Goal: Task Accomplishment & Management: Manage account settings

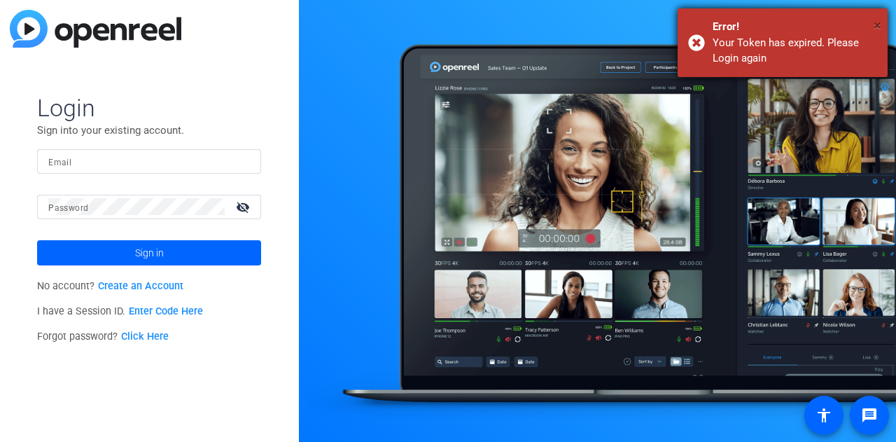
click at [873, 23] on span "×" at bounding box center [877, 25] width 8 height 17
type input "[PERSON_NAME][EMAIL_ADDRESS][PERSON_NAME][PERSON_NAME][DOMAIN_NAME]"
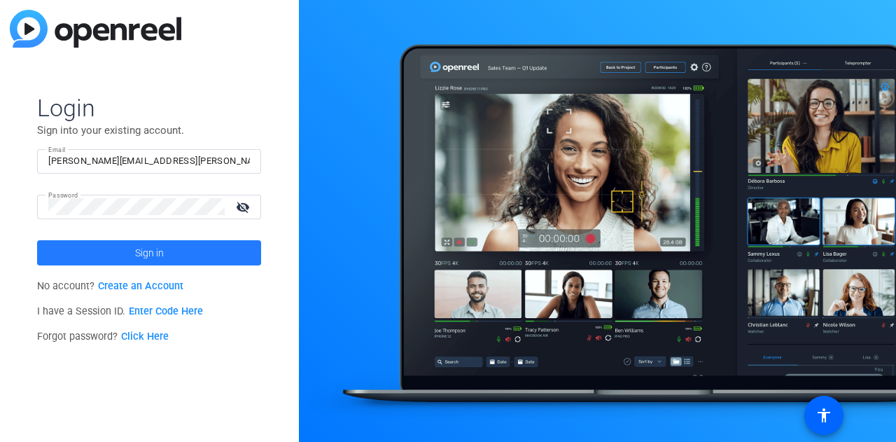
click at [211, 252] on span at bounding box center [149, 253] width 224 height 34
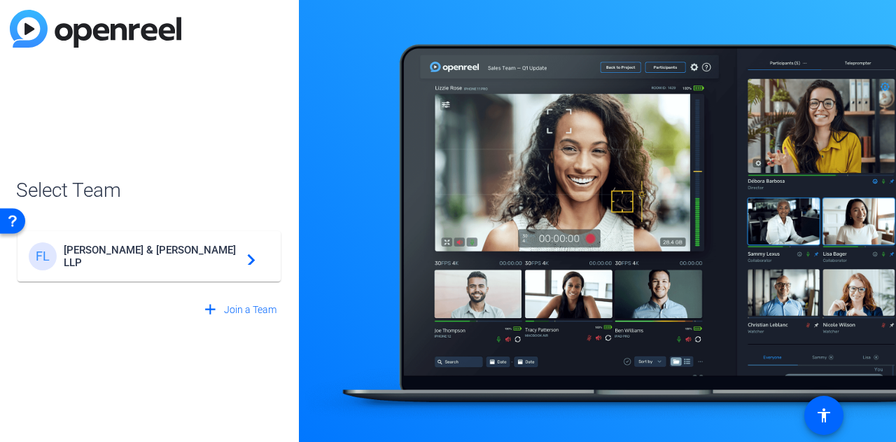
click at [160, 257] on span "[PERSON_NAME] & [PERSON_NAME] LLP" at bounding box center [151, 256] width 175 height 25
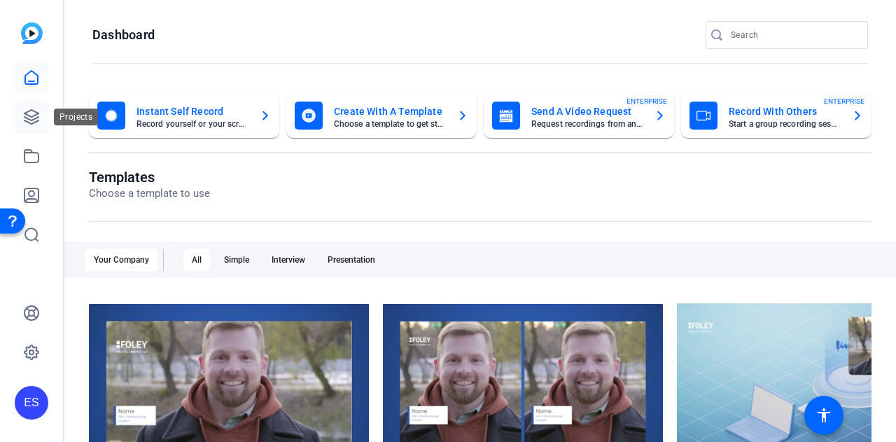
click at [34, 121] on icon at bounding box center [31, 116] width 17 height 17
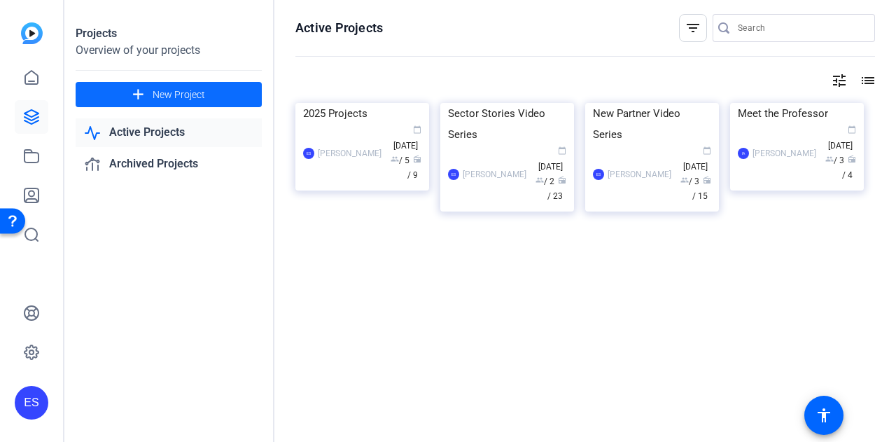
click at [214, 97] on span at bounding box center [169, 95] width 186 height 34
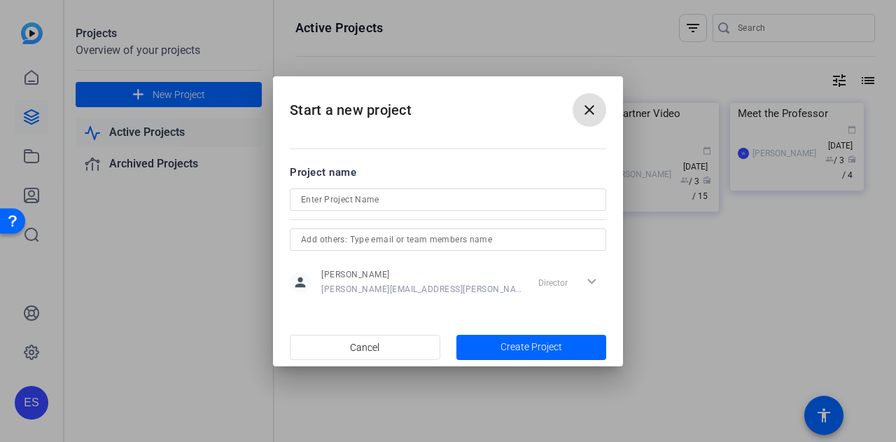
click at [368, 198] on input at bounding box center [448, 199] width 294 height 17
click at [396, 197] on input "Energy & Infrastructure Projets" at bounding box center [448, 199] width 294 height 17
click at [414, 201] on input "Energy & Infrastructure Projets" at bounding box center [448, 199] width 294 height 17
type input "Energy & Infrastructure Projects"
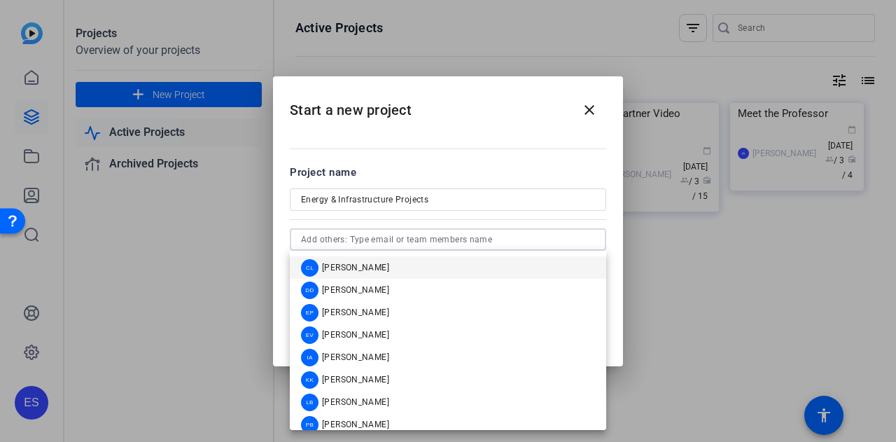
click at [447, 239] on input "text" at bounding box center [448, 239] width 294 height 17
click at [411, 395] on mat-option "LB [PERSON_NAME]" at bounding box center [448, 401] width 316 height 22
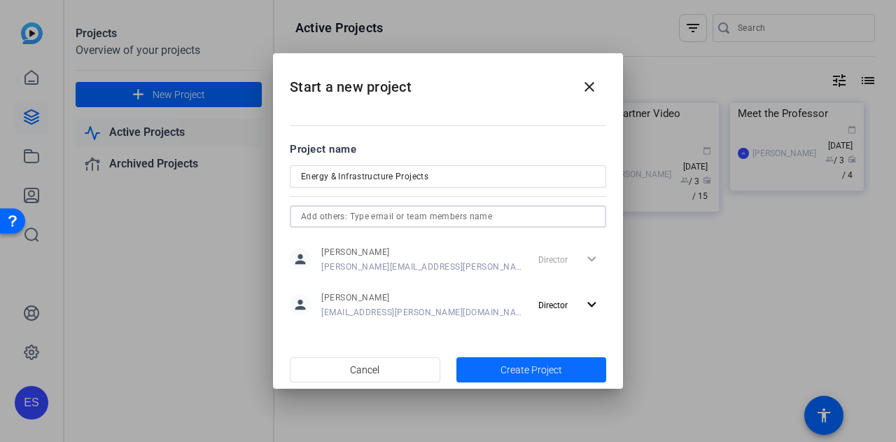
click at [519, 367] on span "Create Project" at bounding box center [531, 369] width 62 height 15
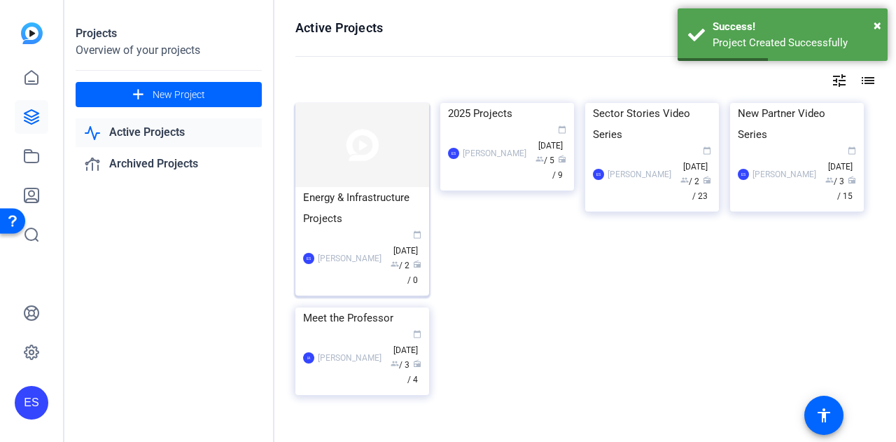
click at [342, 237] on div "ES [PERSON_NAME] calendar_today [DATE] group / 2 radio / 0" at bounding box center [362, 258] width 118 height 59
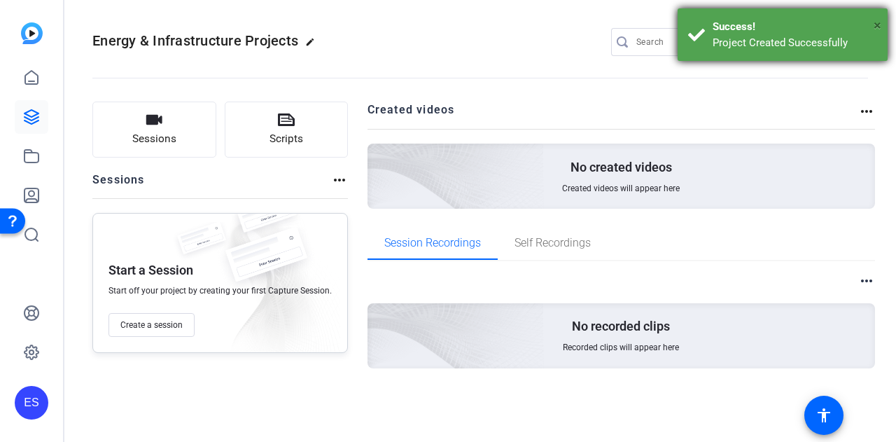
click at [873, 30] on span "×" at bounding box center [877, 25] width 8 height 17
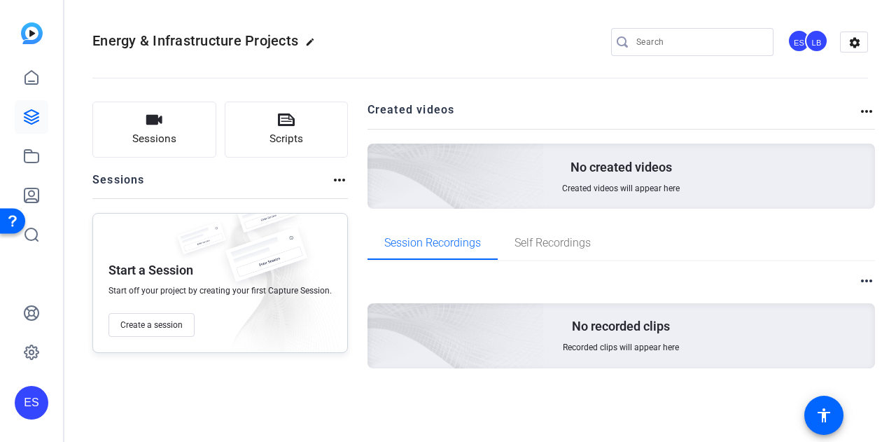
click at [391, 62] on openreel-divider-bar at bounding box center [479, 73] width 775 height 43
click at [199, 145] on button "Sessions" at bounding box center [154, 129] width 124 height 56
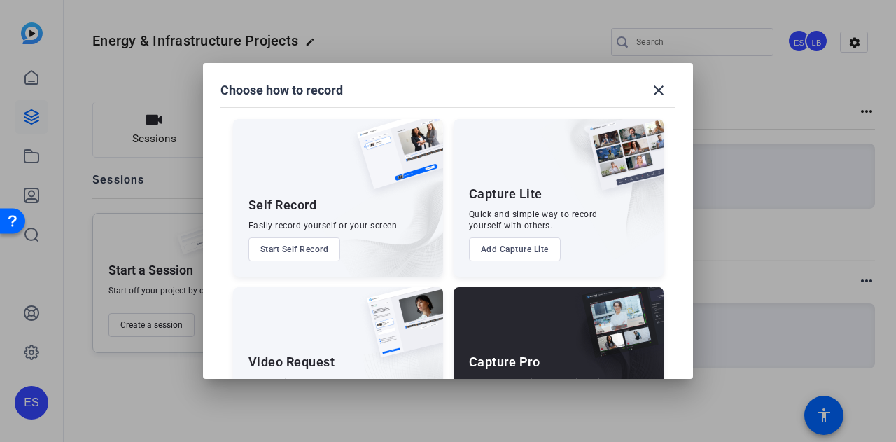
click at [525, 338] on div "Capture Pro Run the shoot like a technical director, with more advanced control…" at bounding box center [558, 365] width 210 height 157
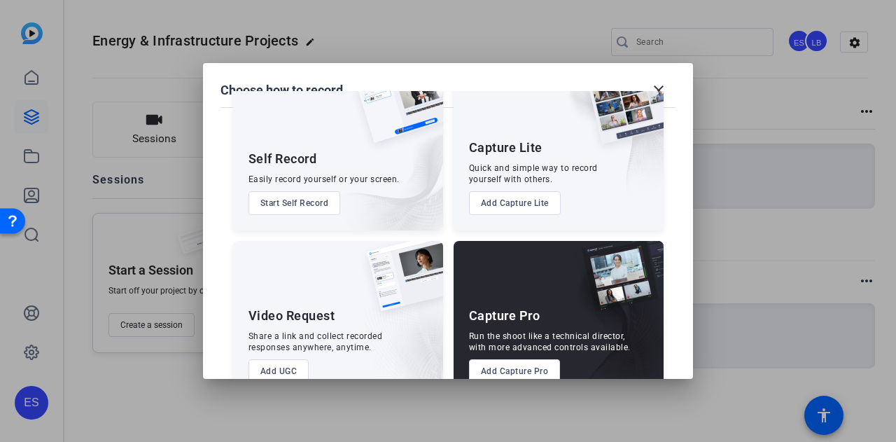
scroll to position [80, 0]
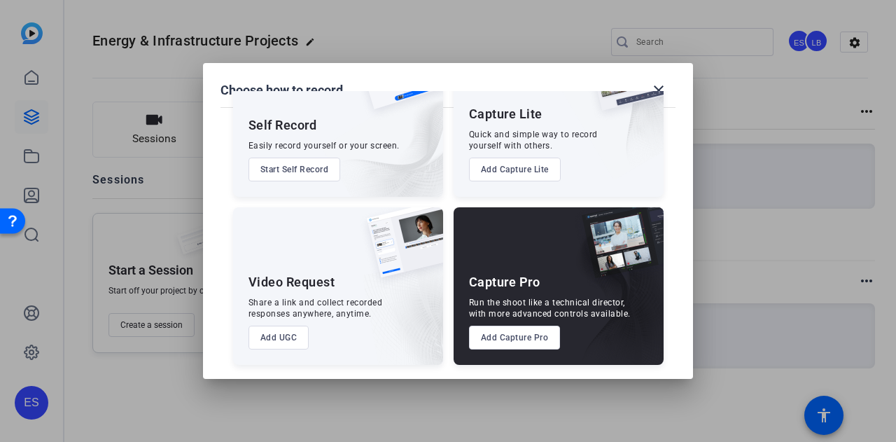
click at [516, 342] on button "Add Capture Pro" at bounding box center [515, 337] width 92 height 24
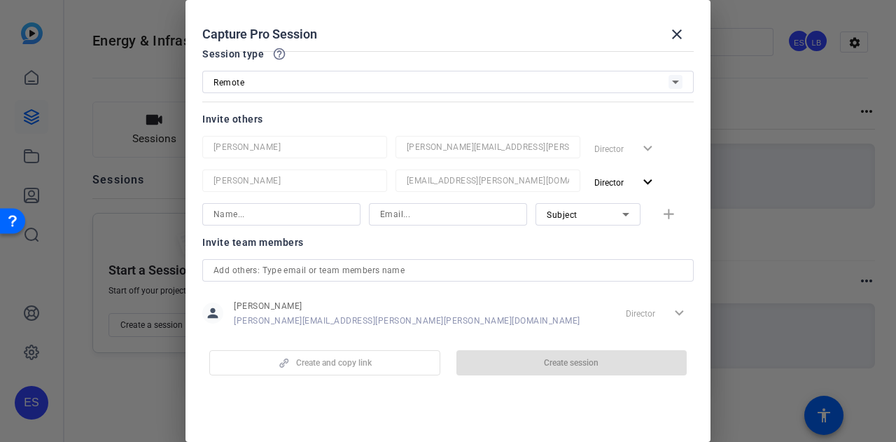
scroll to position [0, 0]
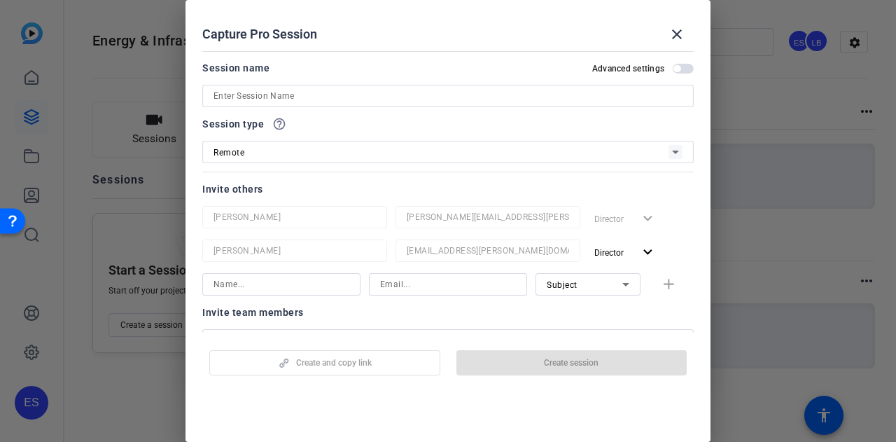
click at [321, 99] on input at bounding box center [447, 95] width 469 height 17
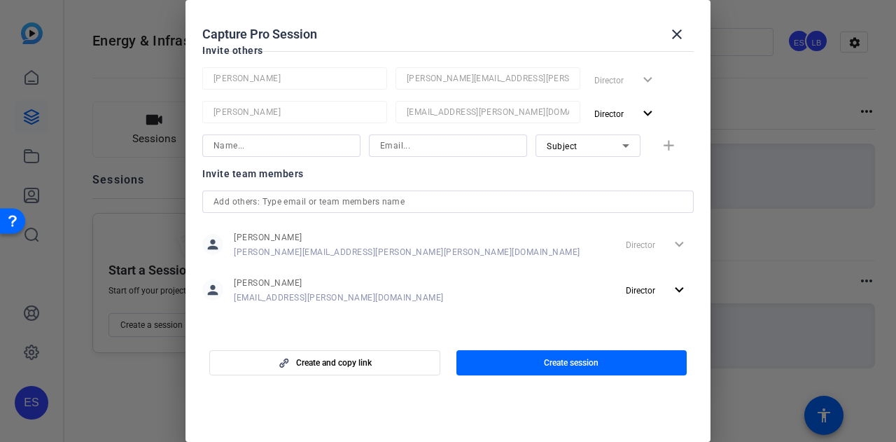
scroll to position [142, 0]
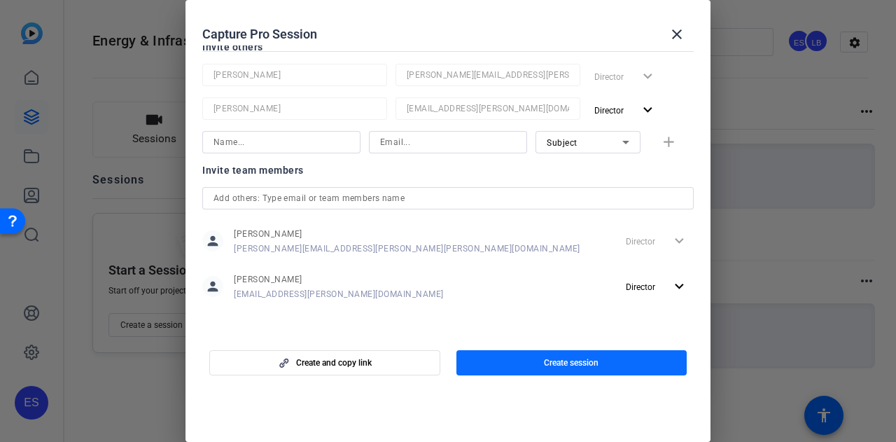
type input "RE+ Campaign"
click at [536, 358] on span "button" at bounding box center [571, 363] width 231 height 34
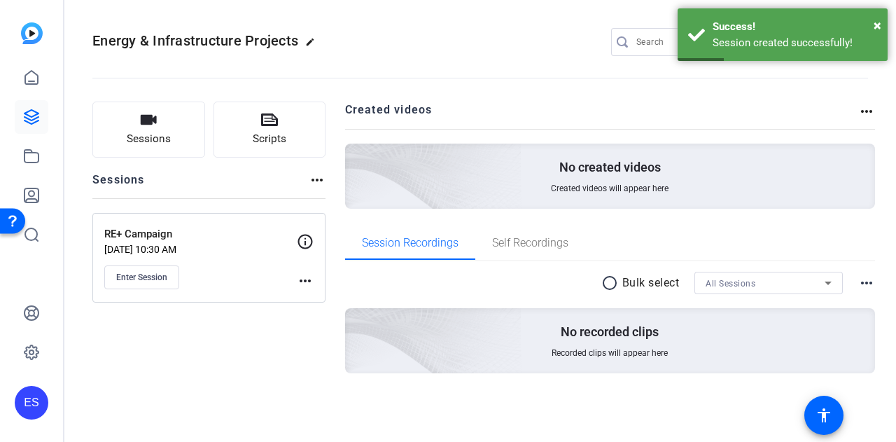
click at [495, 46] on div "Energy & Infrastructure Projects edit ES LB settings" at bounding box center [479, 41] width 775 height 21
click at [875, 26] on span "×" at bounding box center [877, 25] width 8 height 17
